Goal: Transaction & Acquisition: Purchase product/service

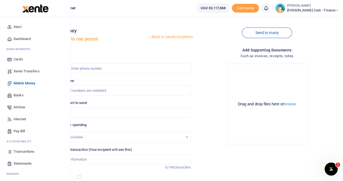
click at [27, 151] on span "Transactions" at bounding box center [24, 150] width 21 height 5
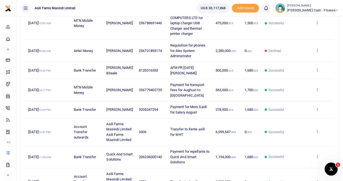
scroll to position [54, 0]
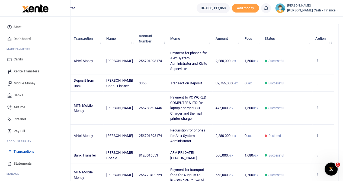
click at [27, 83] on span "Mobile Money" at bounding box center [25, 82] width 22 height 5
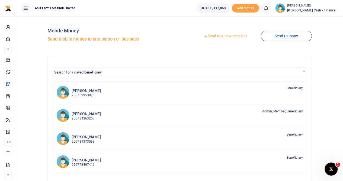
click at [220, 36] on link "Send to a new recipient" at bounding box center [225, 36] width 71 height 10
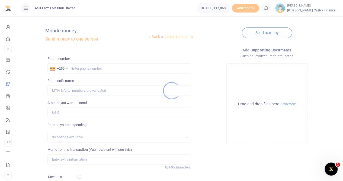
click at [76, 68] on div at bounding box center [171, 90] width 343 height 181
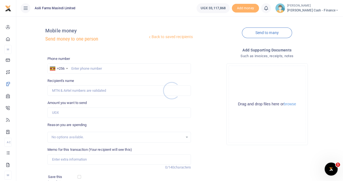
click at [75, 68] on div at bounding box center [171, 90] width 343 height 181
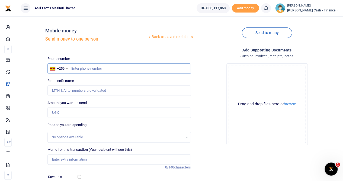
click at [74, 67] on input "text" at bounding box center [120, 68] width 144 height 10
type input "783950778"
type input "Julius Okoth"
click at [68, 161] on input "Memo for this transaction (Your recipient will see this)" at bounding box center [120, 159] width 144 height 10
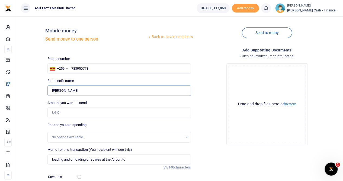
drag, startPoint x: 75, startPoint y: 90, endPoint x: 41, endPoint y: 92, distance: 33.7
click at [41, 92] on div "Back to saved recipients Mobile money Send money to one person Send to many Pho…" at bounding box center [179, 121] width 323 height 201
click at [132, 160] on input "loading and offloading of spares at the Airport to" at bounding box center [120, 159] width 144 height 10
paste input "Julius Okoth"
click at [53, 157] on input "loading and offloading of spares at the Airport to Julius Okoth" at bounding box center [120, 159] width 144 height 10
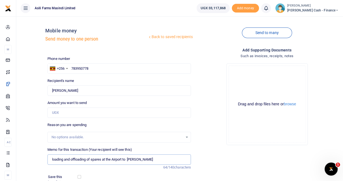
click at [51, 159] on input "loading and offloading of spares at the Airport to Julius Okoth" at bounding box center [120, 159] width 144 height 10
type input "Payment for loading and offloading of spares at the Airport to Julius Okoth"
click at [66, 112] on input "Amount you want to send" at bounding box center [120, 112] width 144 height 10
type input "75,000"
click at [288, 105] on button "browse" at bounding box center [290, 104] width 12 height 4
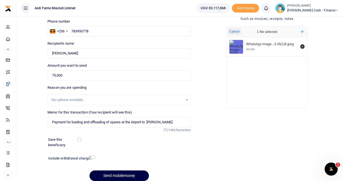
scroll to position [59, 0]
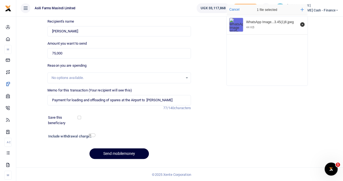
click at [122, 152] on button "Send mobilemoney" at bounding box center [119, 153] width 59 height 11
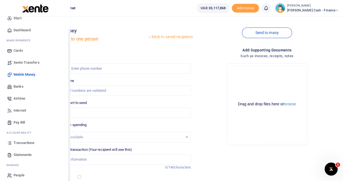
scroll to position [13, 0]
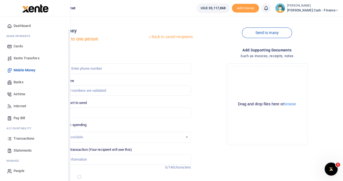
click at [27, 151] on span "Statements" at bounding box center [23, 149] width 18 height 5
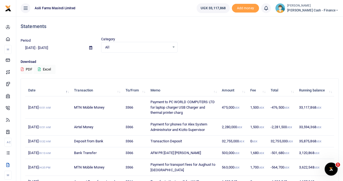
click at [91, 47] on icon at bounding box center [90, 48] width 3 height 4
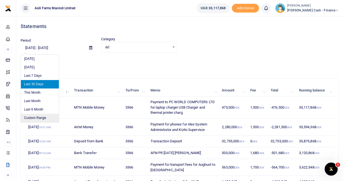
drag, startPoint x: 34, startPoint y: 117, endPoint x: 40, endPoint y: 115, distance: 5.9
click at [35, 116] on li "Custom Range" at bounding box center [40, 117] width 38 height 8
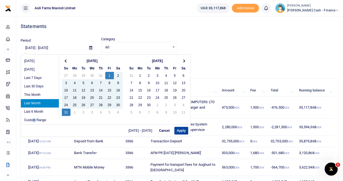
click at [182, 129] on button "Apply" at bounding box center [182, 130] width 14 height 8
type input "[DATE] - [DATE]"
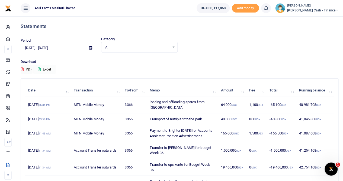
click at [46, 68] on button "Excel" at bounding box center [44, 69] width 22 height 9
